Goal: Task Accomplishment & Management: Complete application form

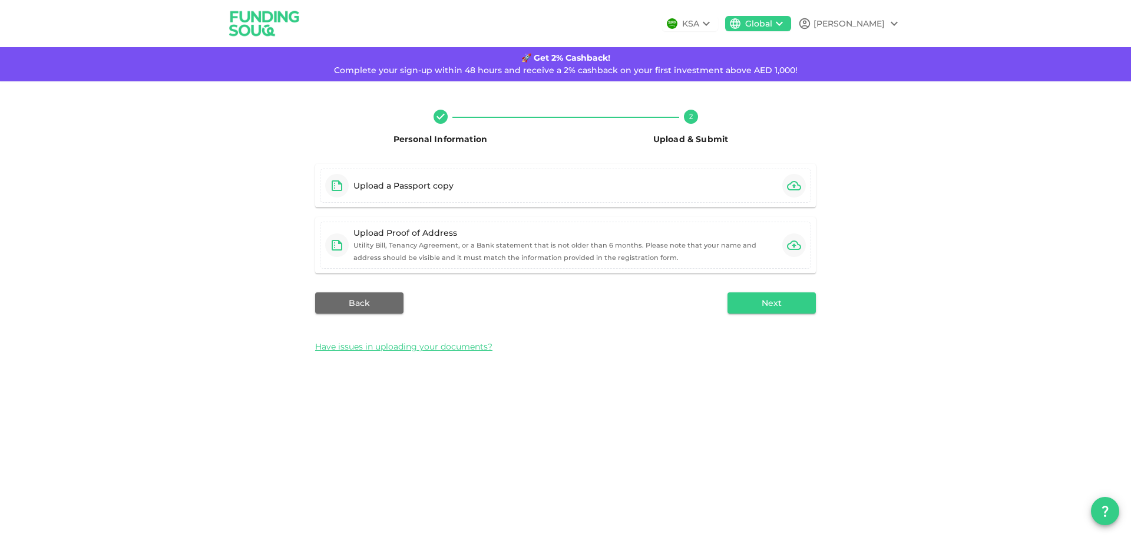
click at [699, 24] on div "KSA" at bounding box center [690, 24] width 17 height 12
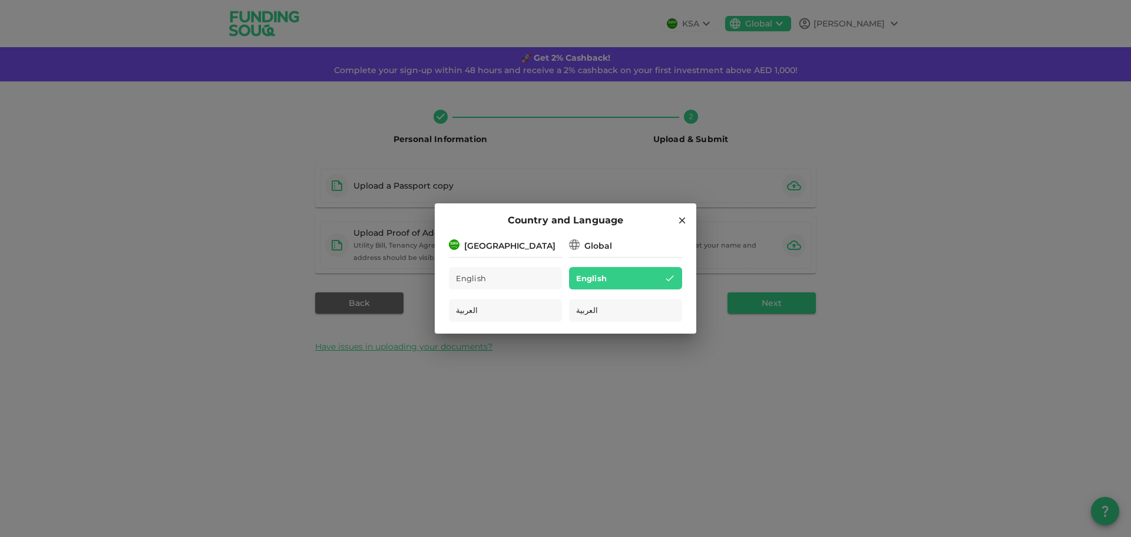
click at [592, 279] on span "English" at bounding box center [591, 279] width 31 height 14
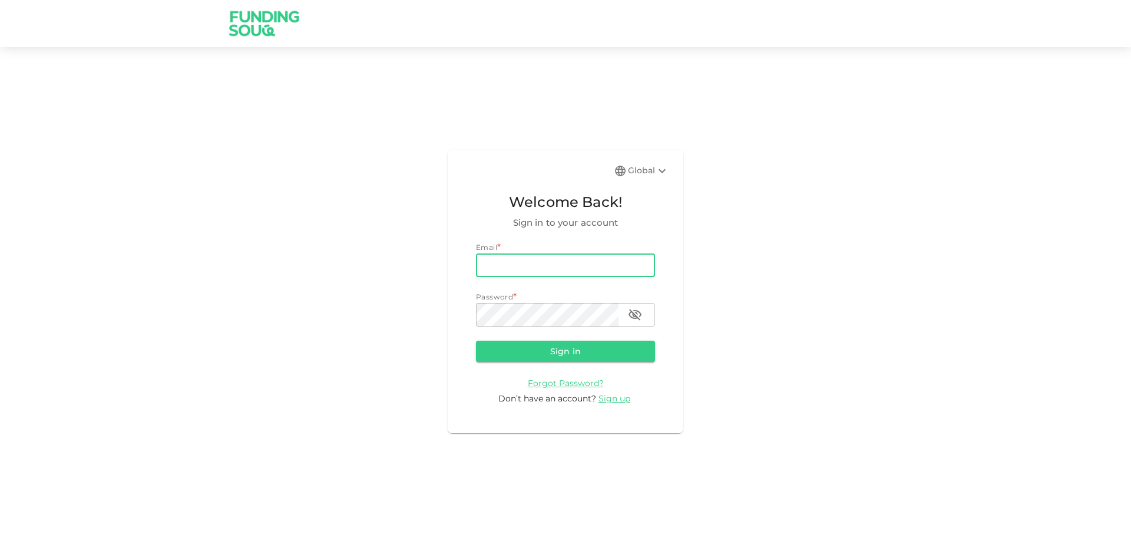
click at [497, 268] on input "email" at bounding box center [565, 265] width 179 height 24
type input "vivianuchechi95@gmail.com"
